Goal: Information Seeking & Learning: Learn about a topic

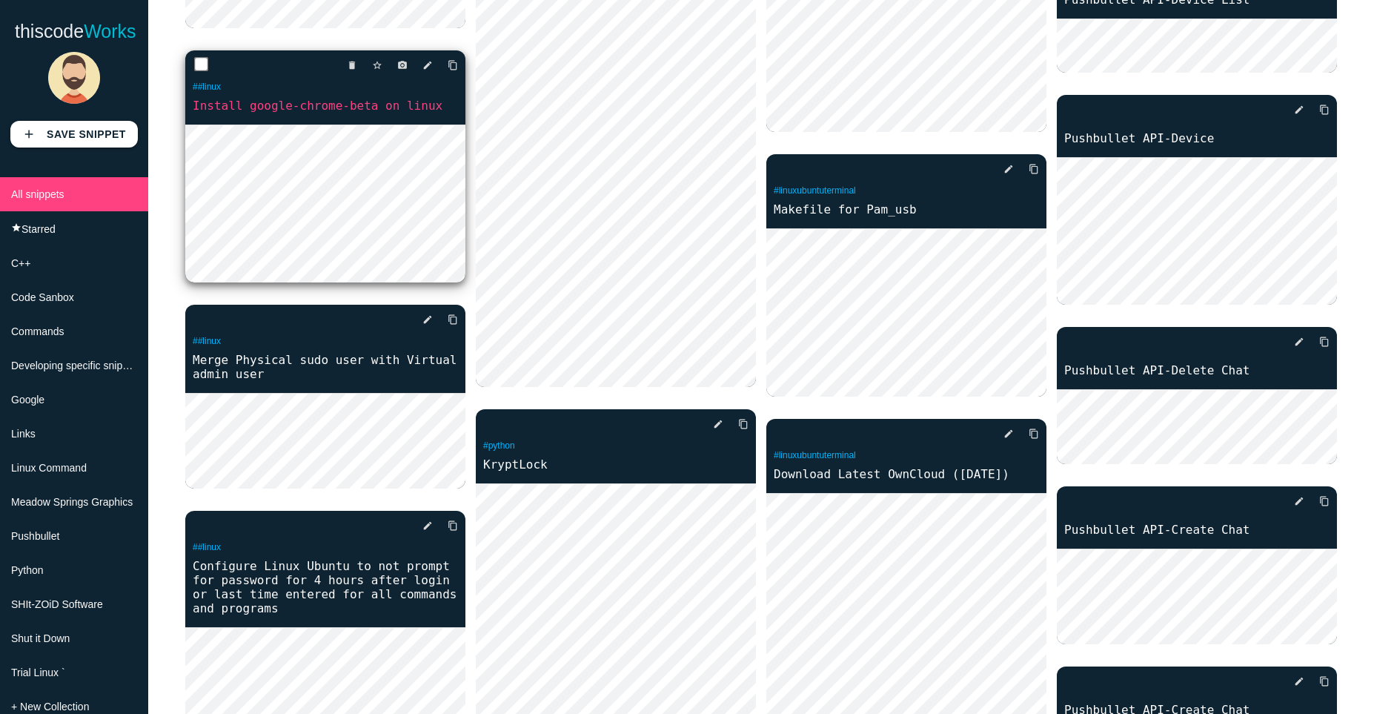
scroll to position [1280, 0]
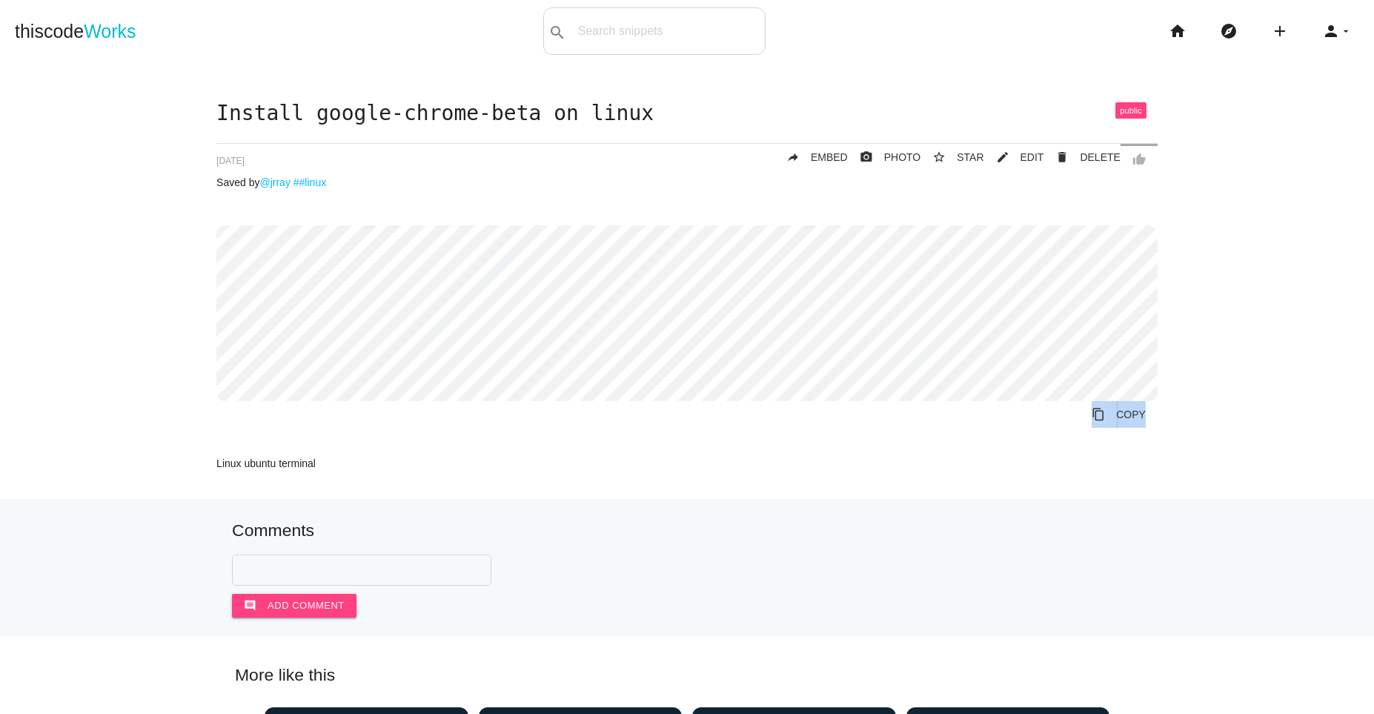
click at [447, 419] on div "Install google-chrome-beta on linux thumb_up delete DELETE mode_edit EDIT 67864…" at bounding box center [686, 285] width 941 height 366
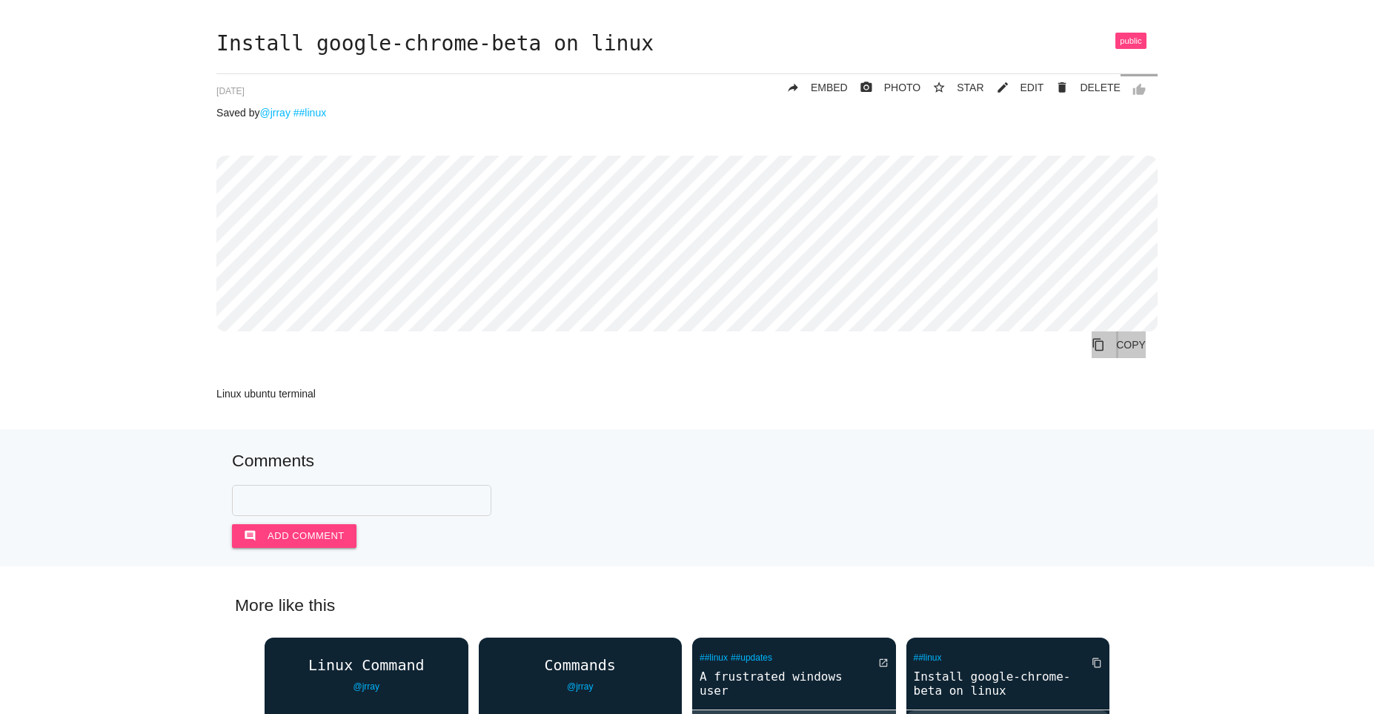
scroll to position [71, 0]
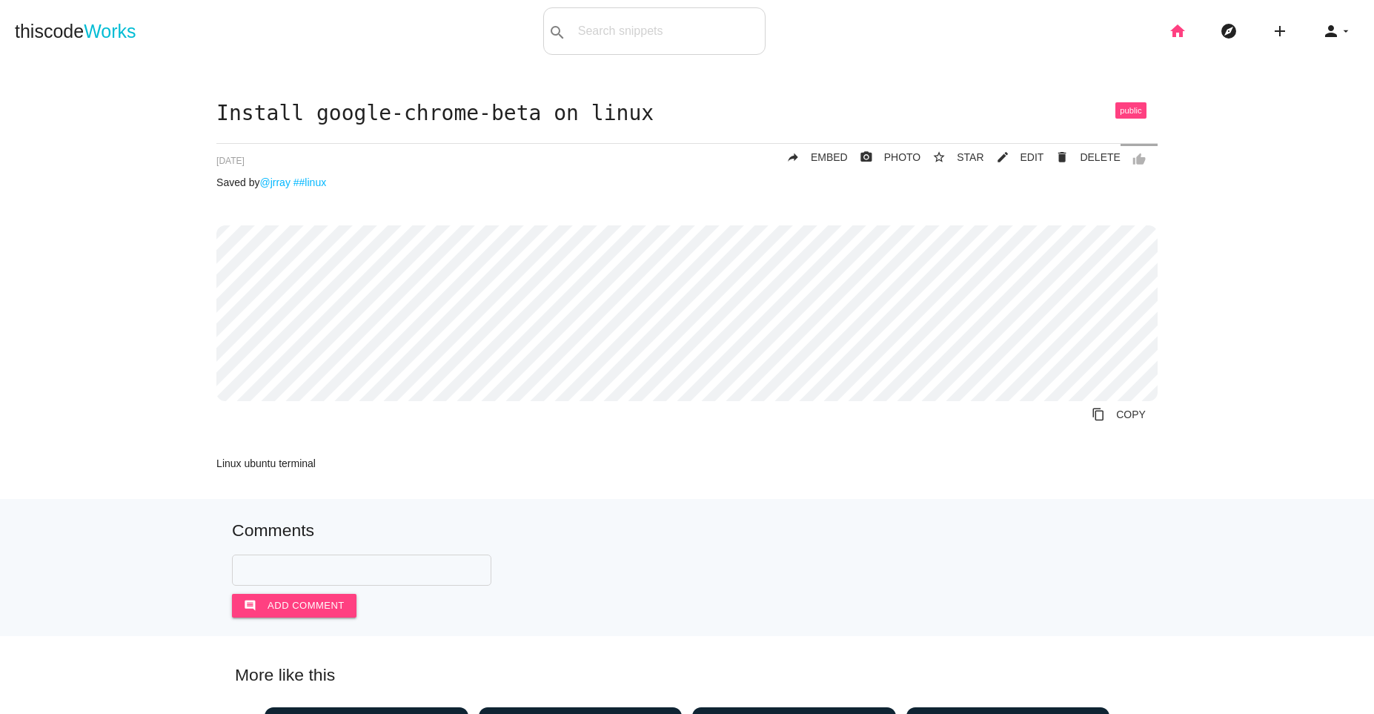
click at [1169, 39] on icon "home" at bounding box center [1178, 30] width 18 height 47
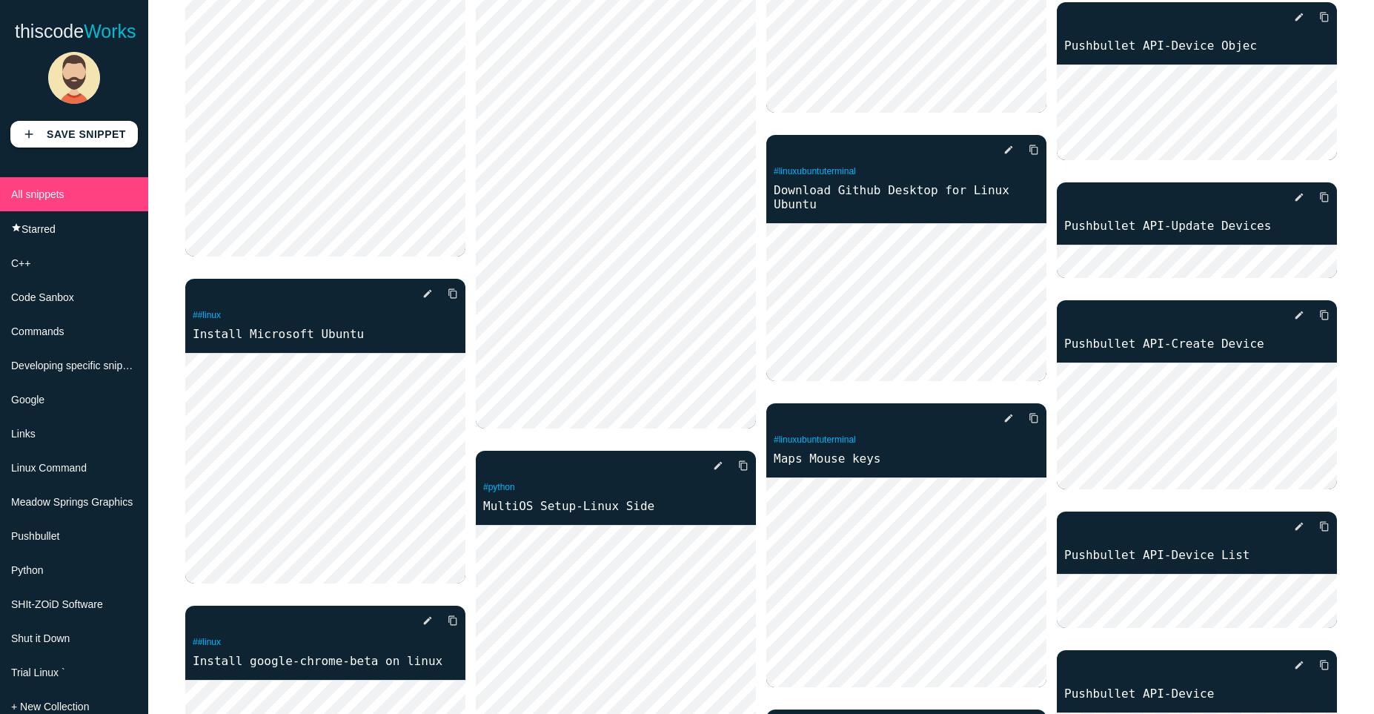
scroll to position [701, 0]
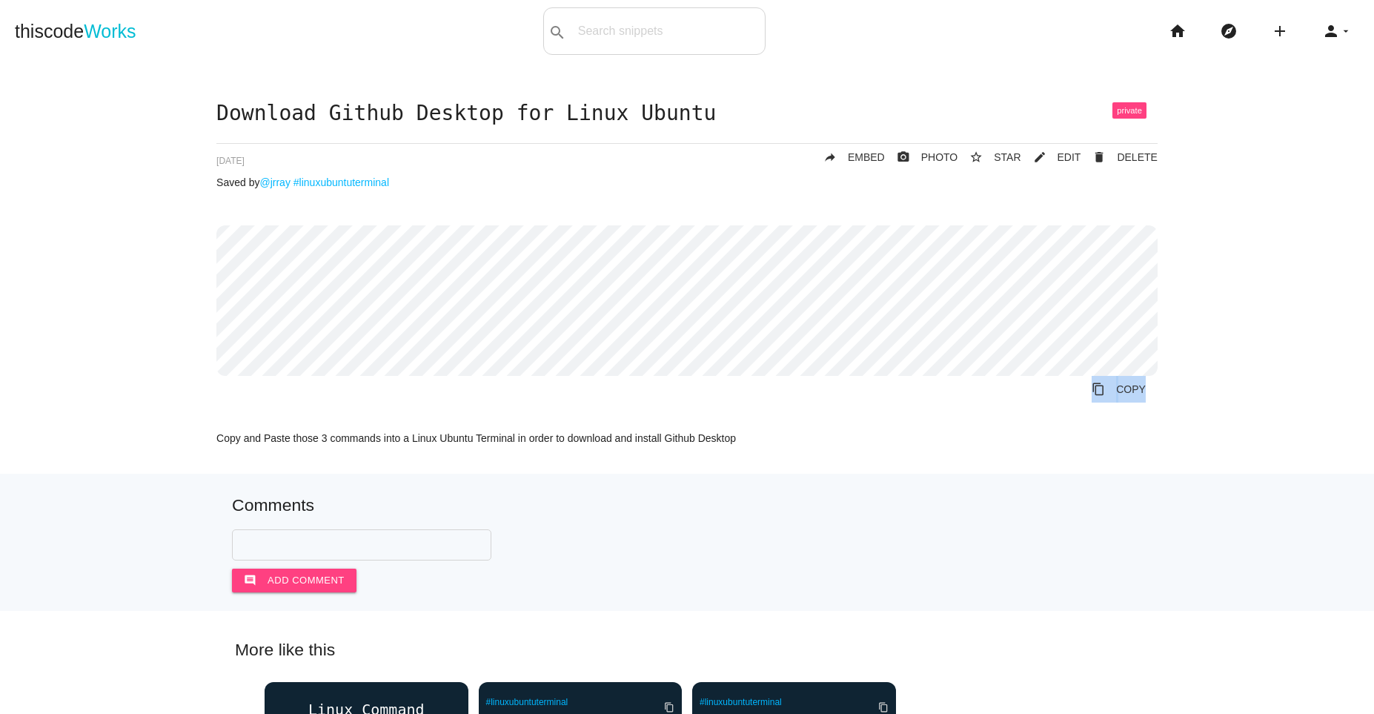
click at [340, 406] on div "Download Github Desktop for Linux Ubuntu delete DELETE mode_edit EDIT 6636256a2…" at bounding box center [686, 272] width 941 height 341
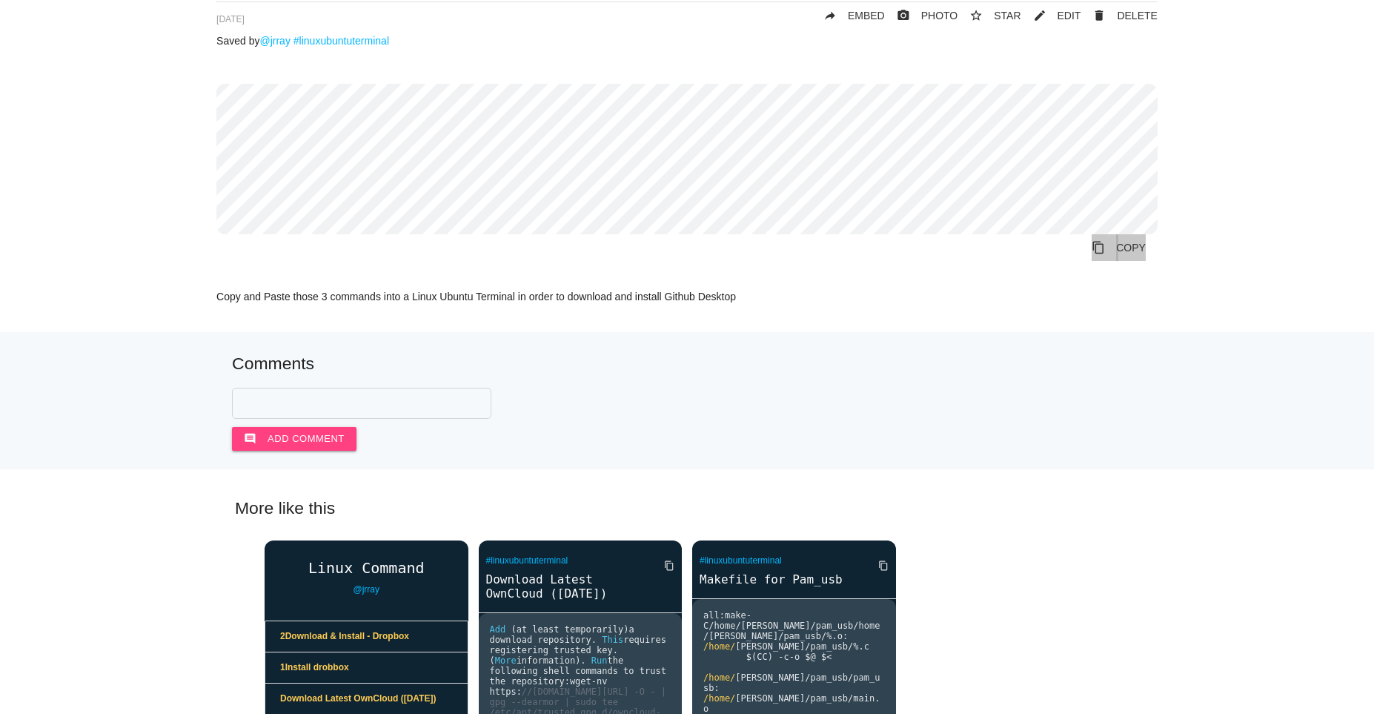
scroll to position [142, 0]
